Goal: Information Seeking & Learning: Learn about a topic

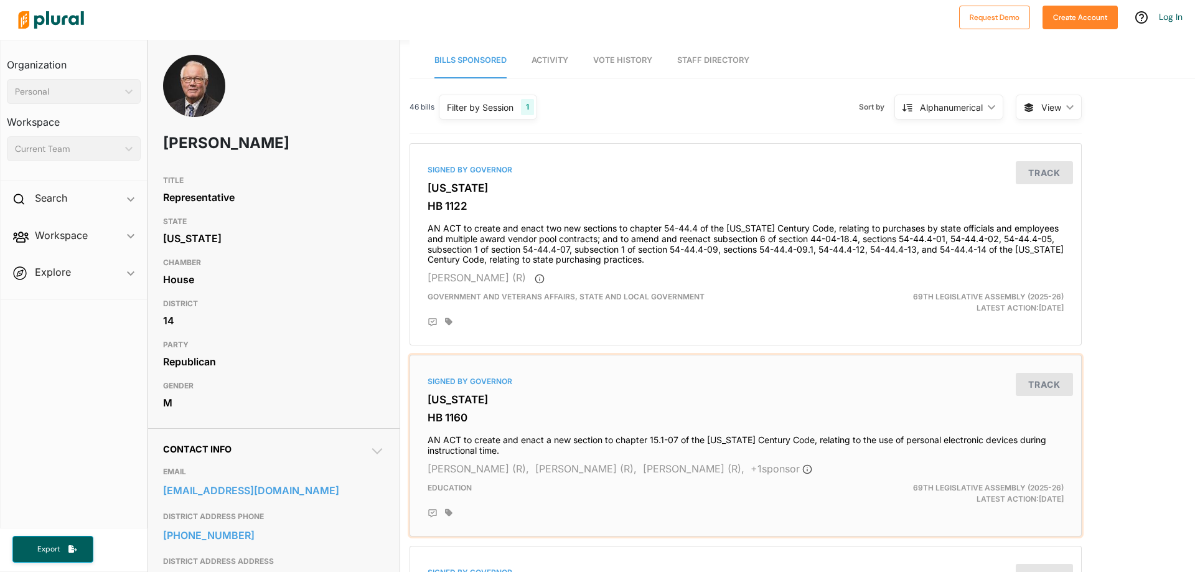
click at [635, 444] on h4 "AN ACT to create and enact a new section to chapter 15.1-07 of the [US_STATE] C…" at bounding box center [745, 442] width 636 height 27
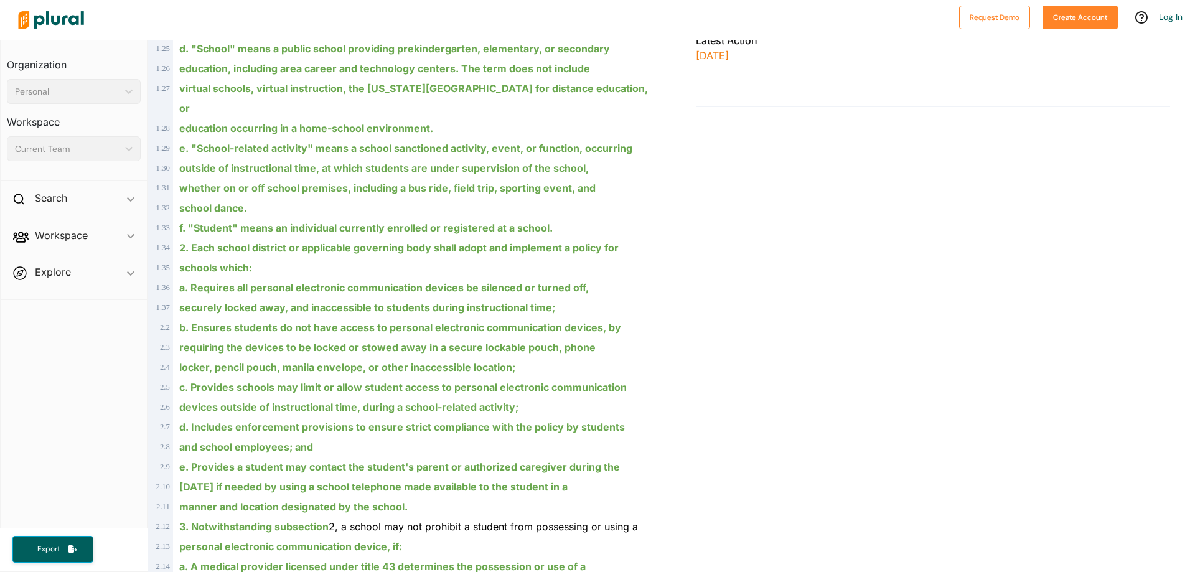
scroll to position [861, 0]
